Goal: Task Accomplishment & Management: Use online tool/utility

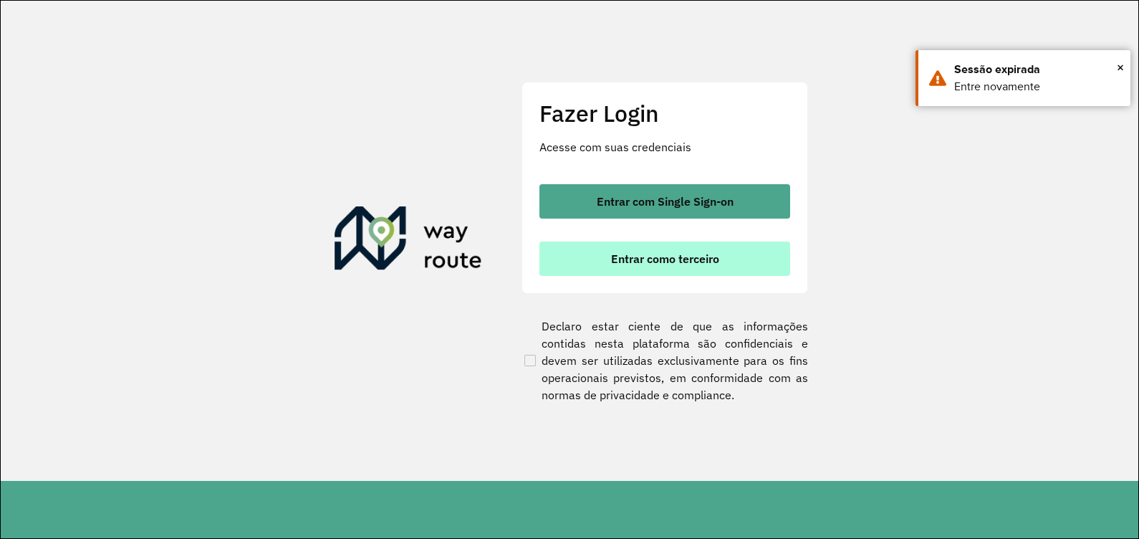
click at [629, 258] on span "Entrar como terceiro" at bounding box center [665, 258] width 108 height 11
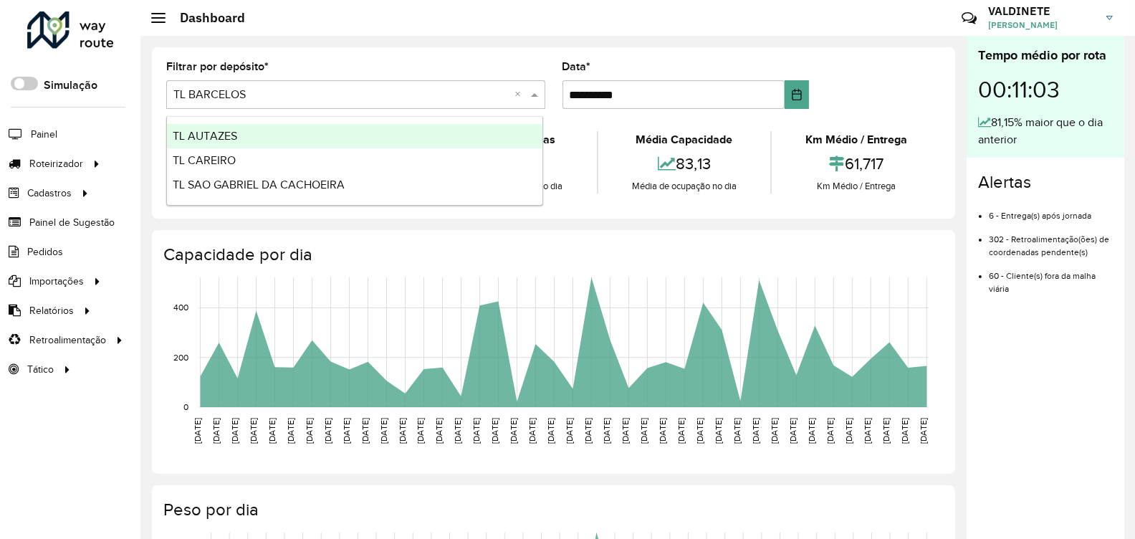
click at [253, 89] on input "text" at bounding box center [341, 95] width 336 height 17
click at [227, 136] on span "TL AUTAZES" at bounding box center [205, 136] width 64 height 12
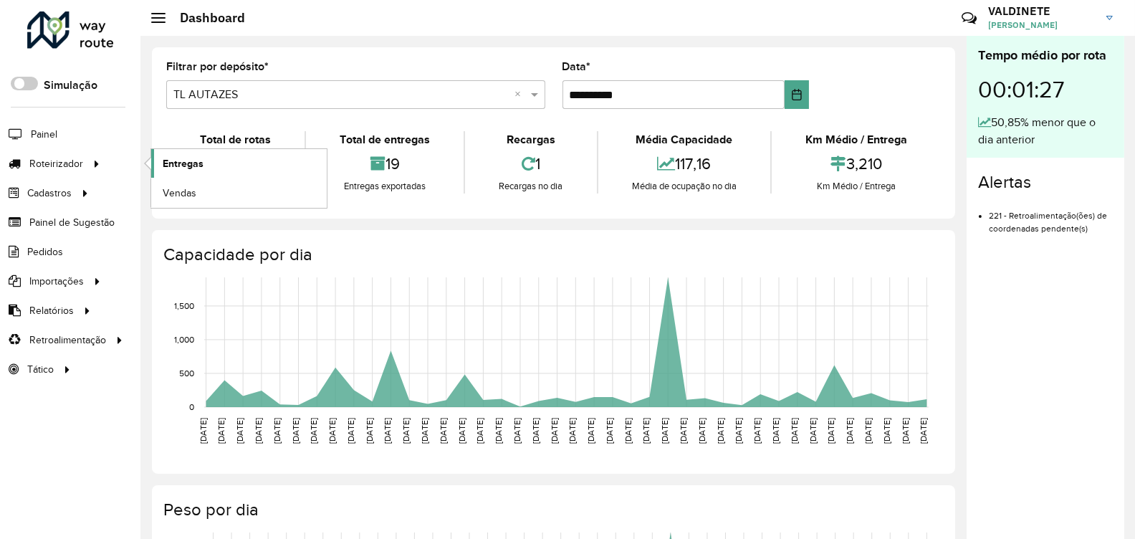
click at [171, 165] on span "Entregas" at bounding box center [183, 163] width 41 height 15
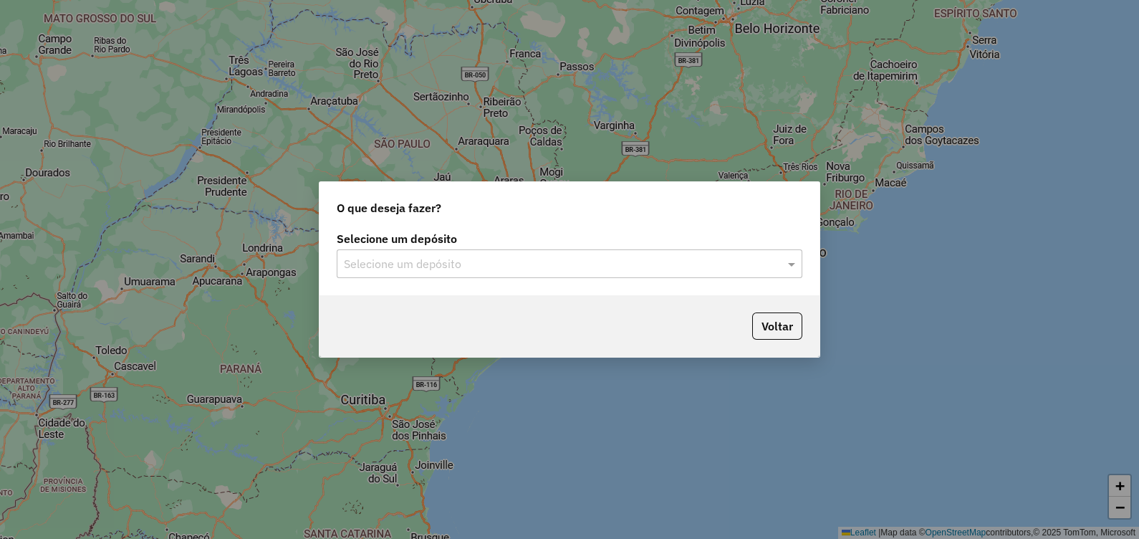
click at [577, 259] on input "text" at bounding box center [555, 264] width 423 height 17
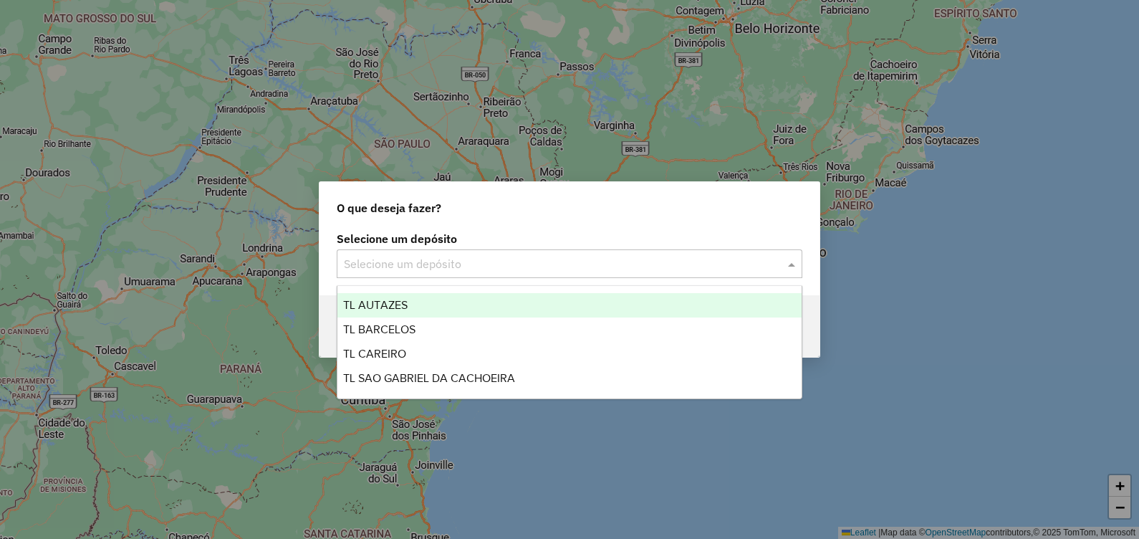
click at [390, 308] on span "TL AUTAZES" at bounding box center [375, 305] width 64 height 12
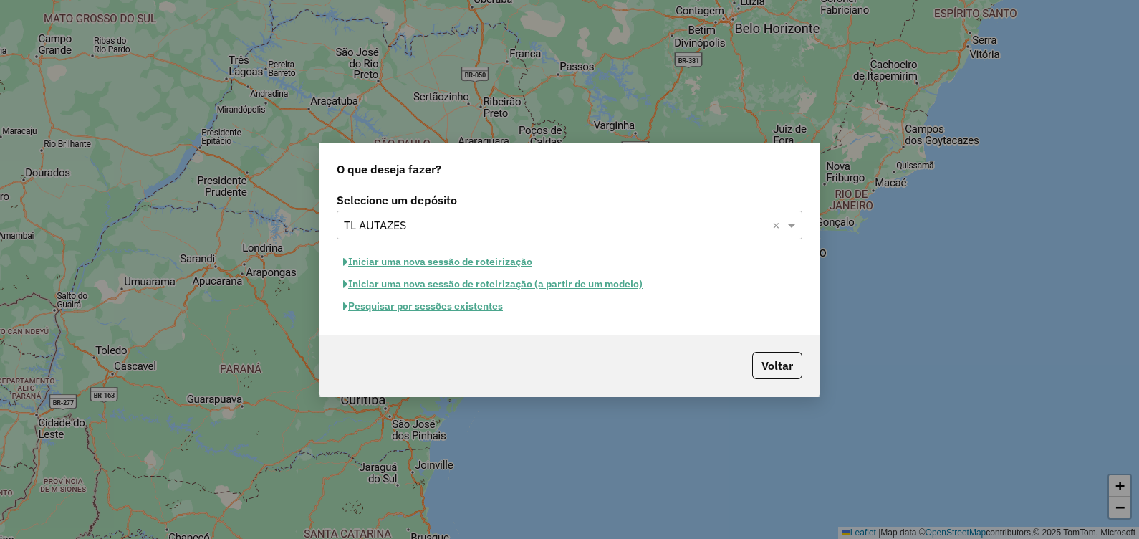
click at [411, 312] on button "Pesquisar por sessões existentes" at bounding box center [423, 306] width 173 height 22
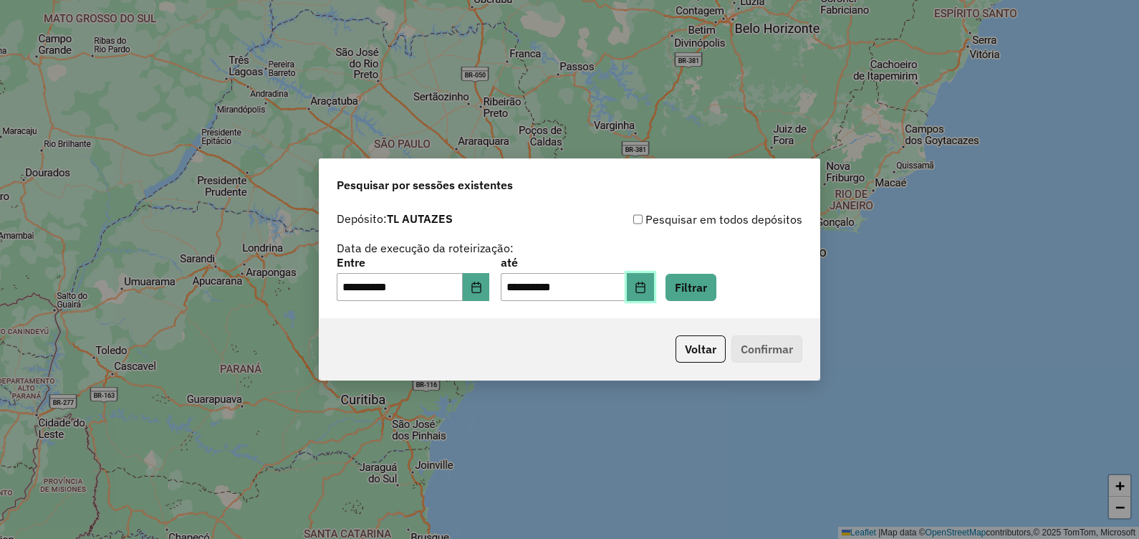
click at [654, 287] on button "Choose Date" at bounding box center [640, 287] width 27 height 29
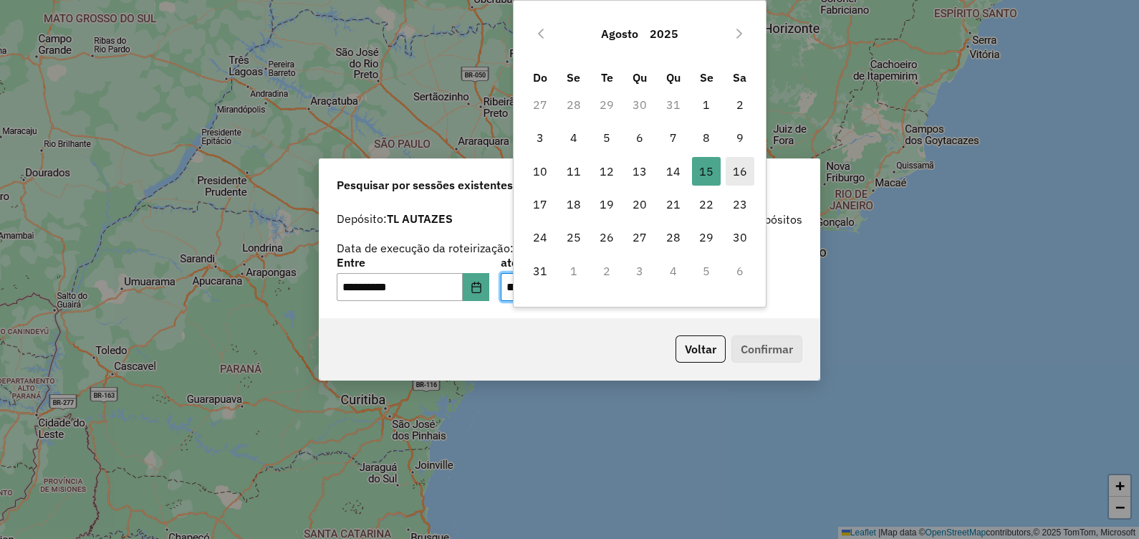
click at [740, 173] on span "16" at bounding box center [740, 171] width 29 height 29
type input "**********"
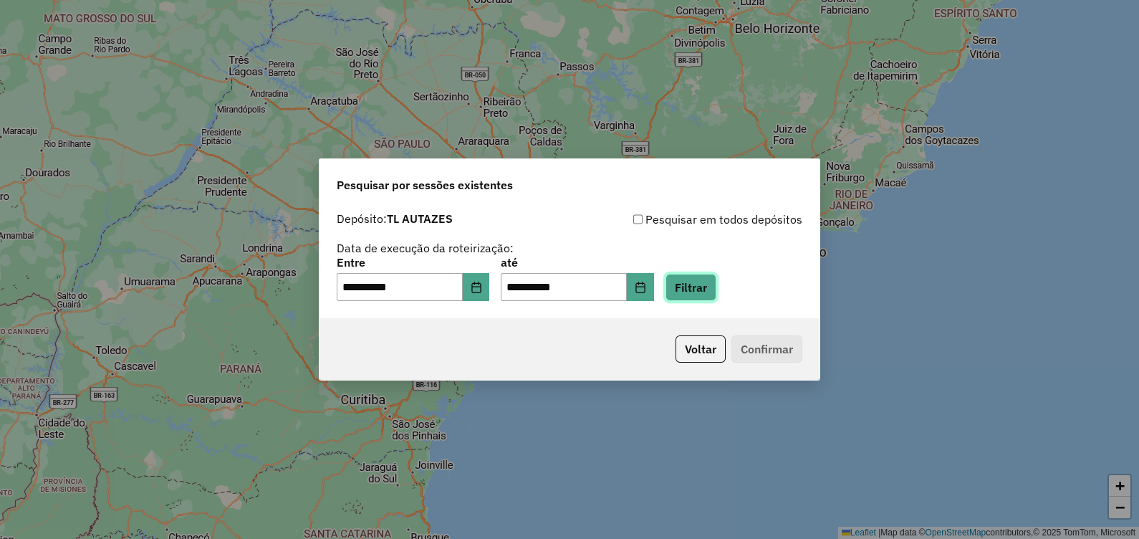
click at [716, 286] on button "Filtrar" at bounding box center [691, 287] width 51 height 27
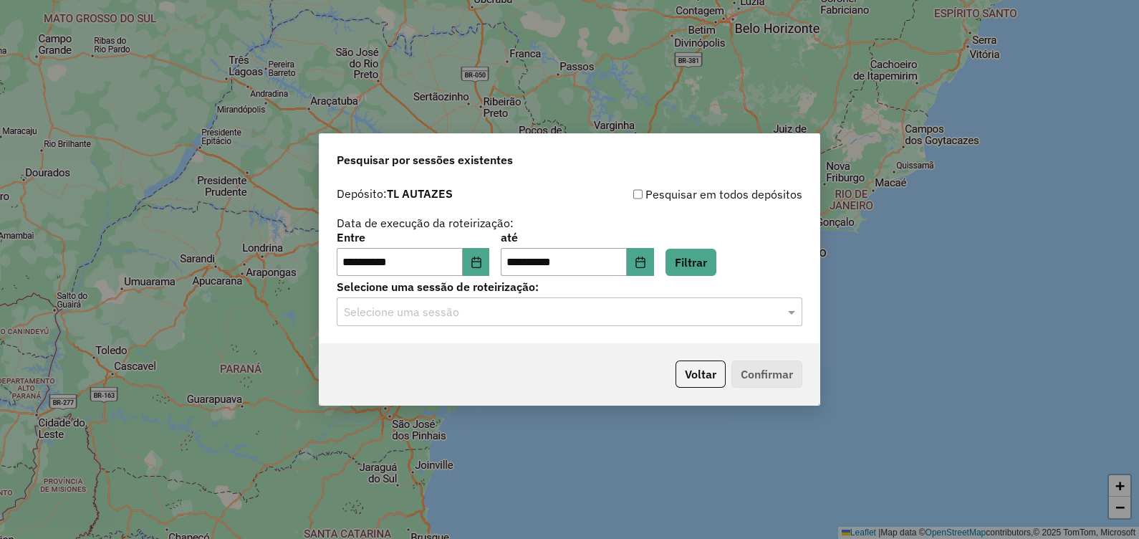
click at [563, 307] on input "text" at bounding box center [555, 312] width 423 height 17
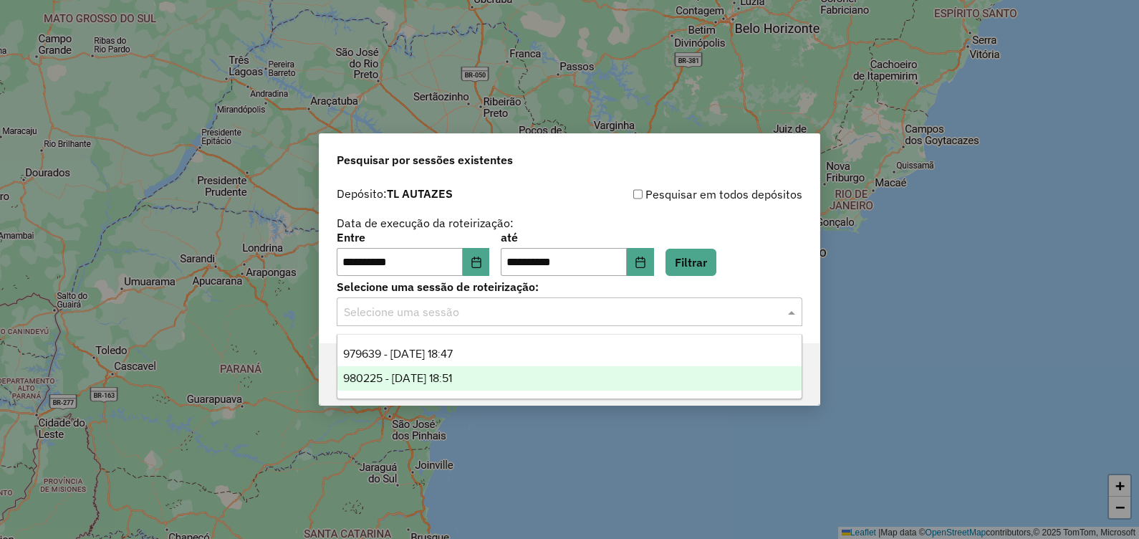
click at [448, 388] on div "980225 - 16/08/2025 18:51" at bounding box center [569, 378] width 464 height 24
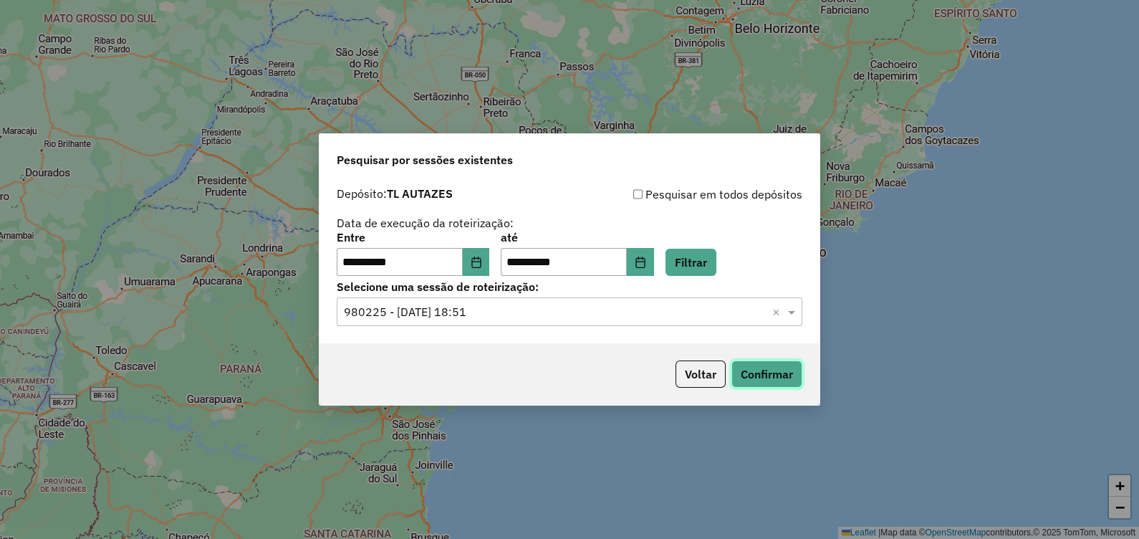
click at [781, 377] on button "Confirmar" at bounding box center [767, 373] width 71 height 27
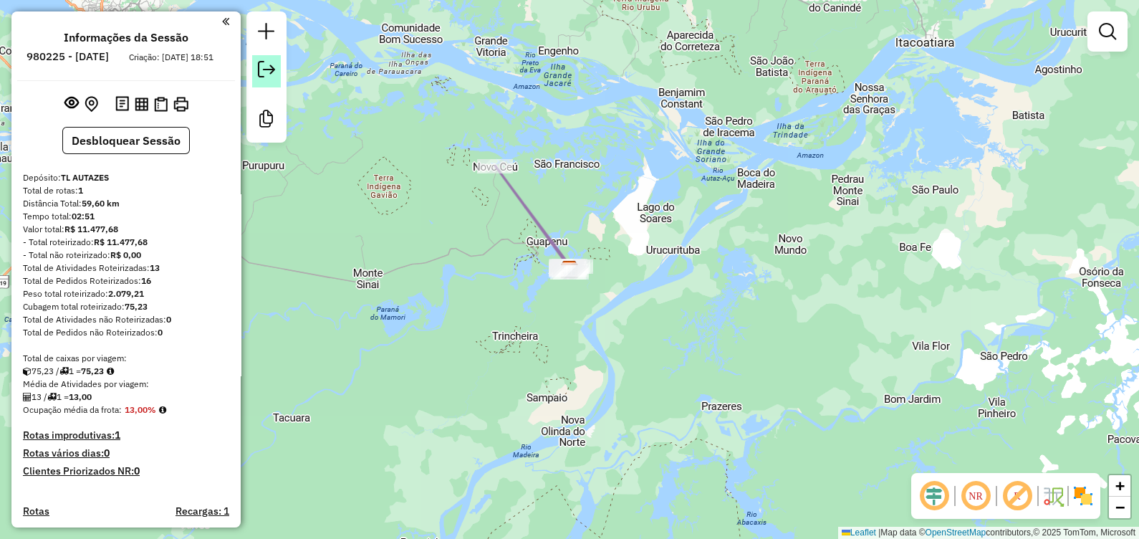
click at [267, 68] on em at bounding box center [266, 69] width 17 height 17
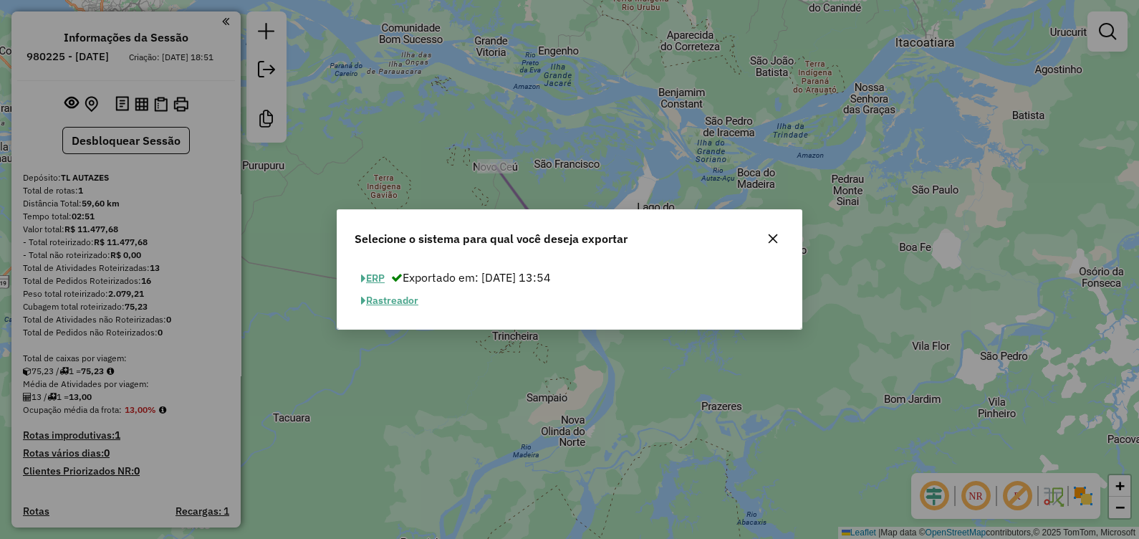
click at [373, 282] on button "ERP" at bounding box center [373, 278] width 37 height 22
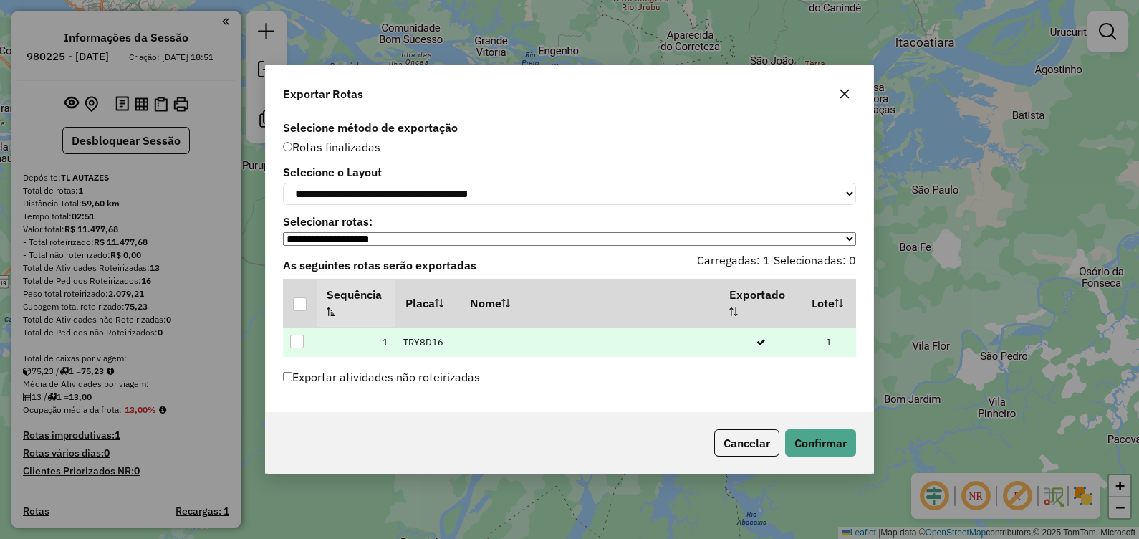
click at [297, 348] on div at bounding box center [297, 342] width 14 height 14
click at [816, 462] on div "Cancelar Confirmar" at bounding box center [570, 443] width 608 height 62
click at [830, 438] on button "Confirmar" at bounding box center [820, 442] width 71 height 27
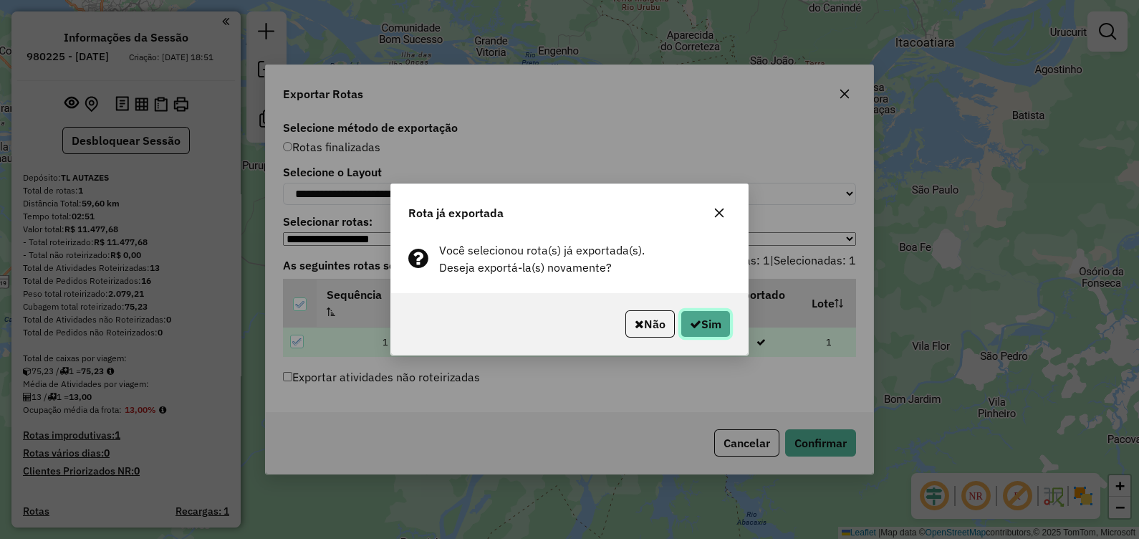
click at [716, 328] on button "Sim" at bounding box center [706, 323] width 50 height 27
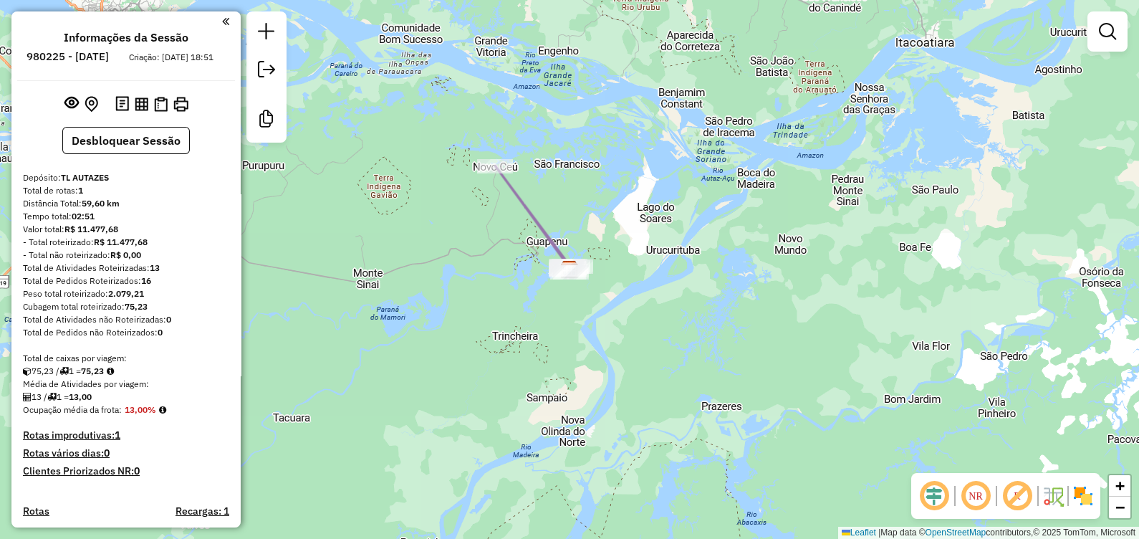
click at [953, 267] on div "Janela de atendimento Grade de atendimento Capacidade Transportadoras Veículos …" at bounding box center [569, 269] width 1139 height 539
